Goal: Information Seeking & Learning: Compare options

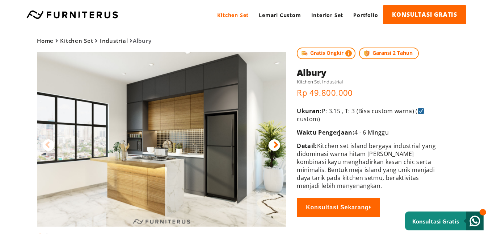
click at [276, 145] on icon at bounding box center [275, 144] width 5 height 10
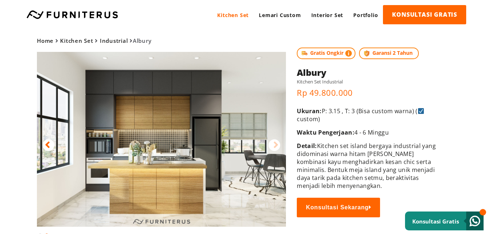
click at [270, 143] on div at bounding box center [275, 145] width 12 height 12
click at [276, 142] on icon at bounding box center [275, 144] width 5 height 10
click at [47, 144] on icon at bounding box center [47, 144] width 5 height 10
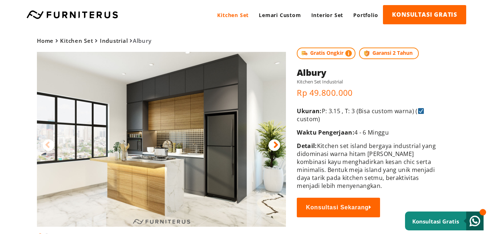
click at [273, 141] on icon at bounding box center [275, 144] width 5 height 10
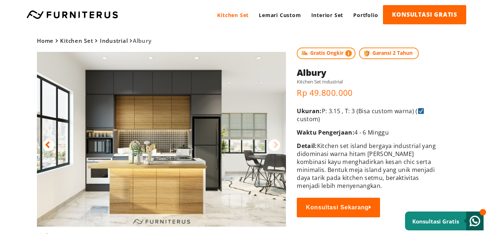
click at [49, 147] on icon at bounding box center [47, 144] width 5 height 10
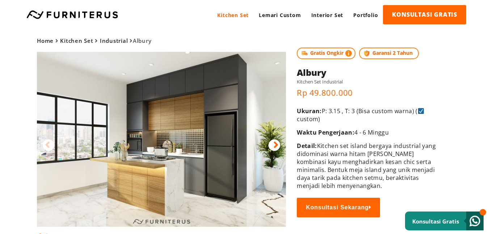
click at [272, 145] on div at bounding box center [275, 145] width 12 height 12
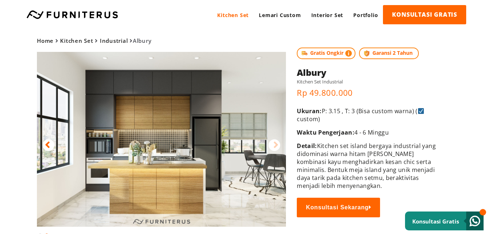
click at [105, 131] on img at bounding box center [161, 139] width 249 height 174
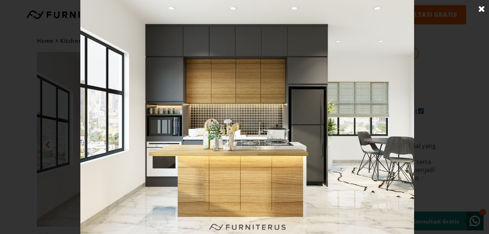
click at [484, 8] on link at bounding box center [482, 9] width 18 height 18
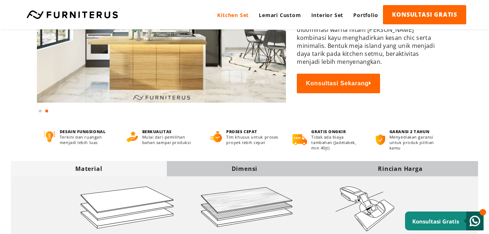
scroll to position [181, 0]
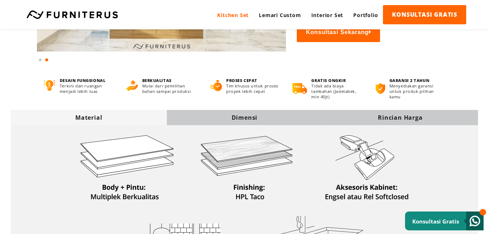
click at [223, 114] on div "Dimensi" at bounding box center [245, 117] width 156 height 8
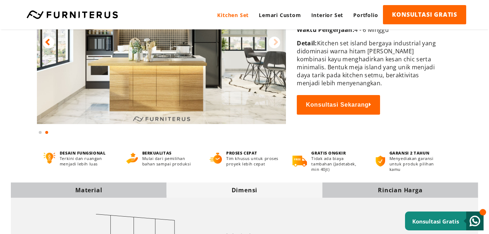
scroll to position [0, 0]
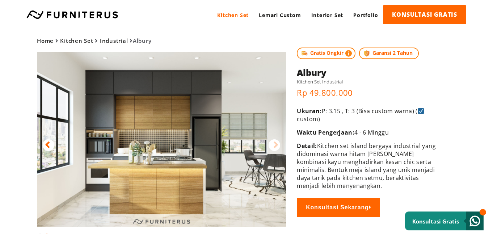
click at [274, 139] on icon at bounding box center [275, 144] width 5 height 10
click at [44, 143] on div at bounding box center [49, 145] width 12 height 12
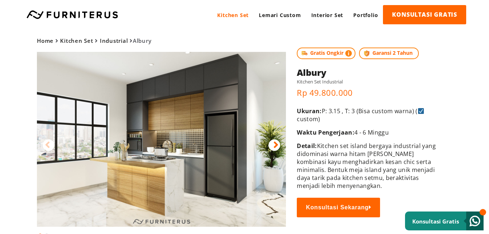
click at [281, 143] on img at bounding box center [161, 139] width 249 height 174
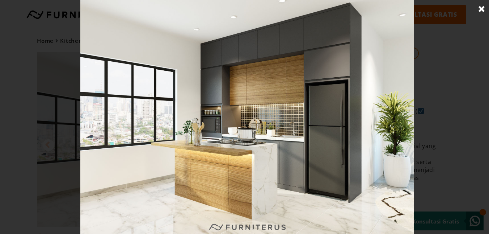
click at [225, 209] on img at bounding box center [246, 117] width 333 height 234
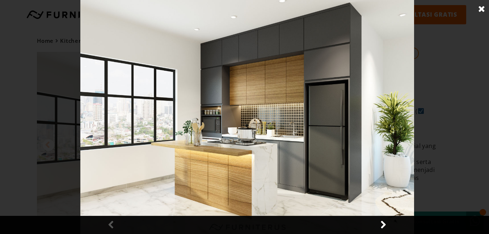
click at [225, 209] on img at bounding box center [246, 117] width 333 height 234
click at [227, 202] on img at bounding box center [246, 117] width 333 height 234
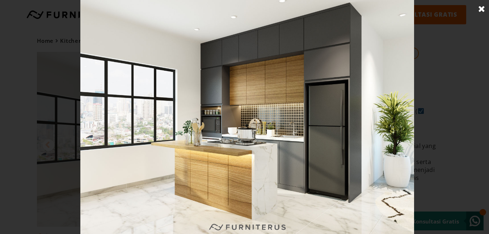
click at [457, 92] on div at bounding box center [247, 117] width 495 height 234
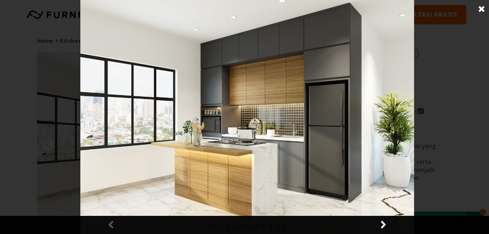
click at [481, 5] on link at bounding box center [482, 9] width 18 height 18
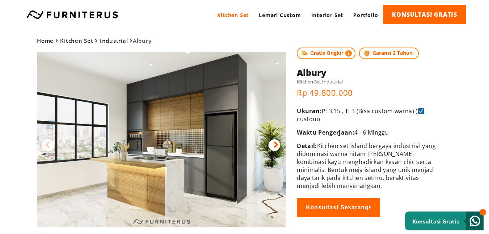
click at [278, 142] on icon at bounding box center [275, 144] width 5 height 10
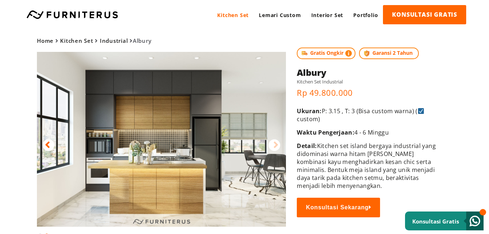
click at [46, 146] on icon at bounding box center [47, 144] width 5 height 10
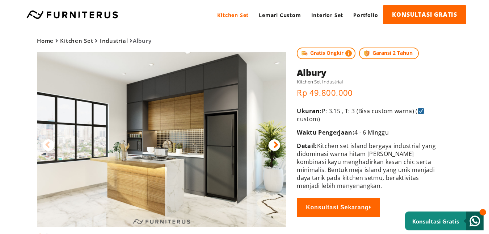
click at [279, 144] on div at bounding box center [275, 145] width 12 height 12
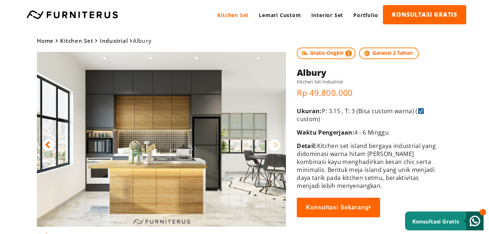
click at [278, 143] on icon at bounding box center [275, 144] width 5 height 10
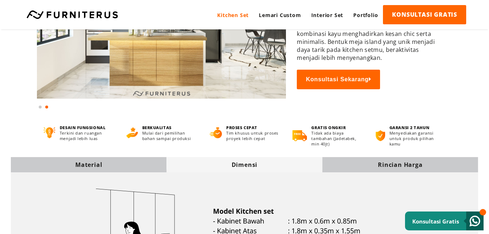
scroll to position [145, 0]
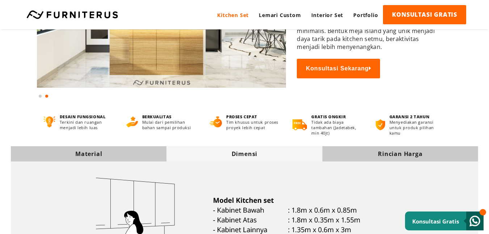
click at [205, 147] on div "Dimensi" at bounding box center [245, 153] width 156 height 15
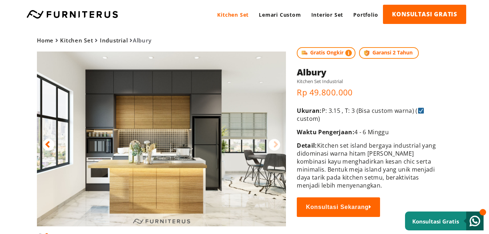
scroll to position [0, 0]
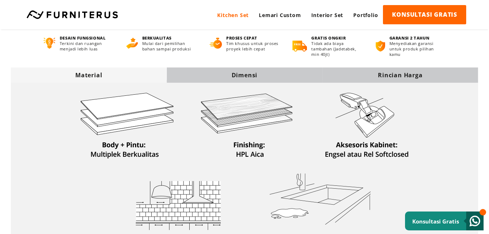
scroll to position [181, 0]
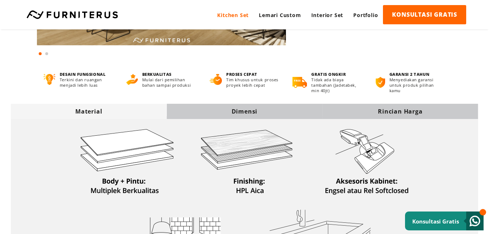
click at [224, 112] on div "Dimensi" at bounding box center [245, 111] width 156 height 8
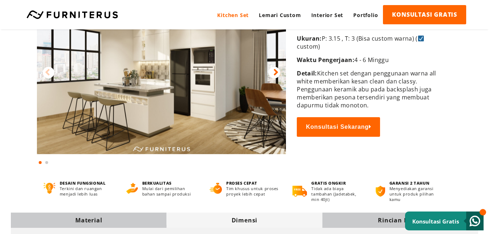
scroll to position [0, 0]
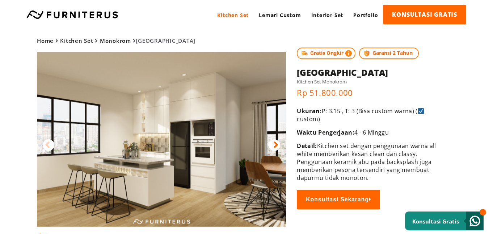
click at [279, 146] on div at bounding box center [275, 145] width 12 height 12
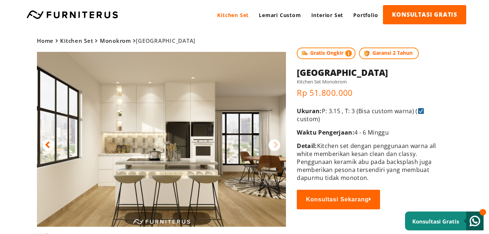
click at [50, 145] on div at bounding box center [49, 145] width 12 height 12
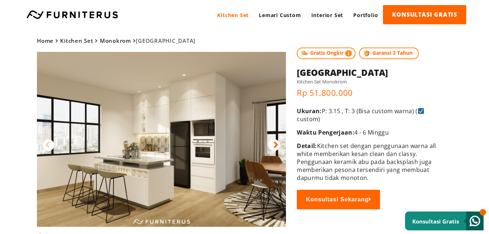
click at [277, 146] on icon at bounding box center [275, 144] width 5 height 10
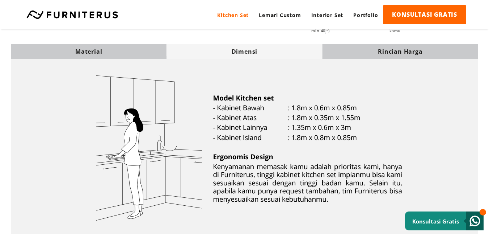
scroll to position [253, 0]
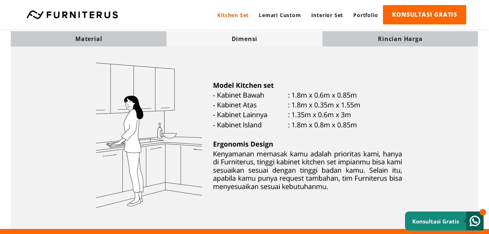
click at [206, 139] on img at bounding box center [244, 136] width 346 height 178
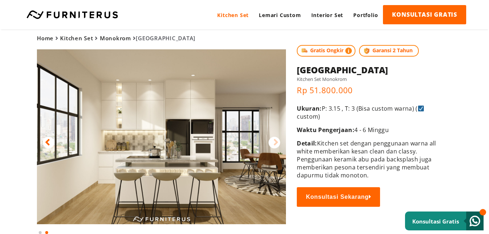
scroll to position [0, 0]
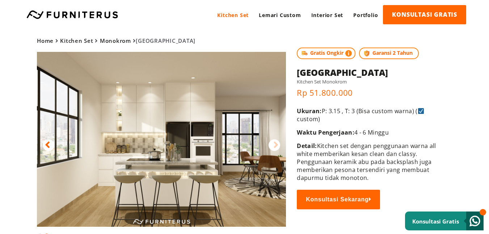
click at [279, 142] on div at bounding box center [275, 145] width 12 height 12
click at [48, 147] on icon at bounding box center [47, 144] width 5 height 10
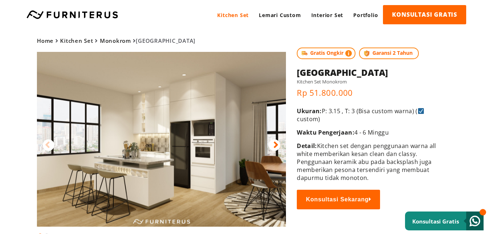
click at [48, 145] on icon at bounding box center [47, 144] width 5 height 10
click at [277, 139] on img at bounding box center [161, 139] width 249 height 174
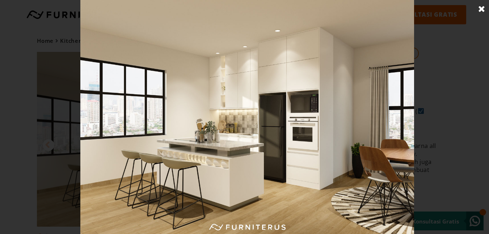
click at [485, 11] on link at bounding box center [482, 9] width 18 height 18
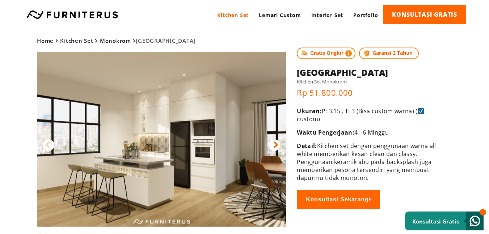
click at [271, 146] on div at bounding box center [275, 145] width 12 height 12
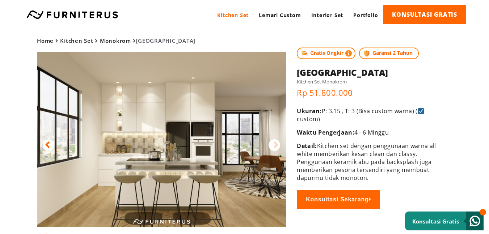
click at [90, 160] on img at bounding box center [161, 139] width 249 height 174
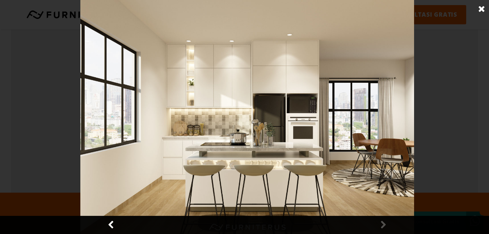
scroll to position [434, 0]
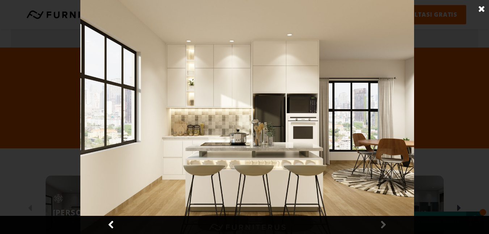
click at [181, 135] on img at bounding box center [246, 117] width 333 height 234
click at [178, 124] on img at bounding box center [246, 117] width 333 height 234
drag, startPoint x: 178, startPoint y: 124, endPoint x: 178, endPoint y: 145, distance: 21.0
click at [178, 126] on img at bounding box center [246, 117] width 333 height 234
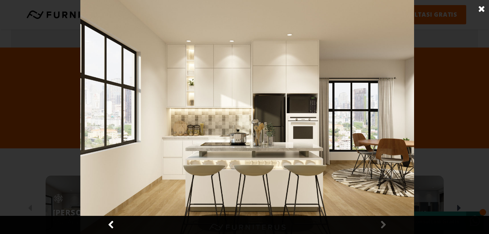
click at [178, 146] on img at bounding box center [246, 117] width 333 height 234
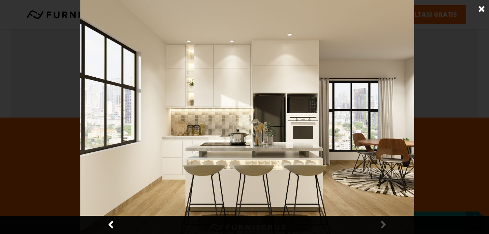
scroll to position [290, 0]
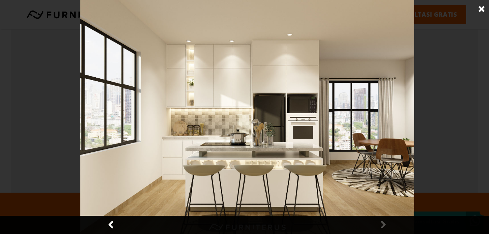
click at [112, 223] on link at bounding box center [111, 224] width 18 height 18
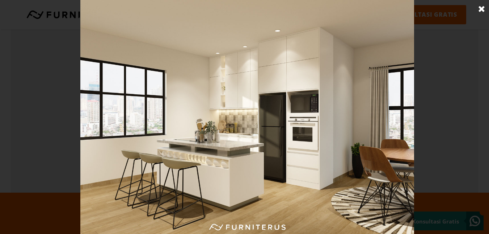
click at [485, 10] on link at bounding box center [482, 9] width 18 height 18
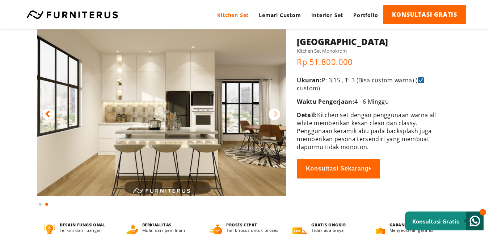
scroll to position [0, 0]
